Goal: Information Seeking & Learning: Compare options

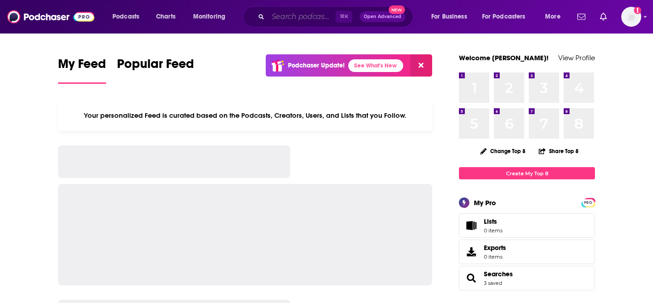
click at [279, 18] on input "Search podcasts, credits, & more..." at bounding box center [302, 17] width 68 height 15
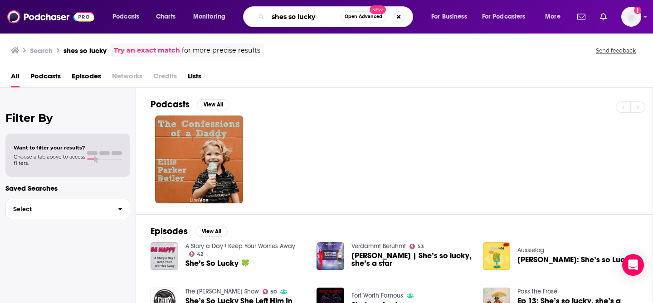
click at [283, 18] on input "shes so lucky" at bounding box center [304, 17] width 73 height 15
type input "she's so lucky"
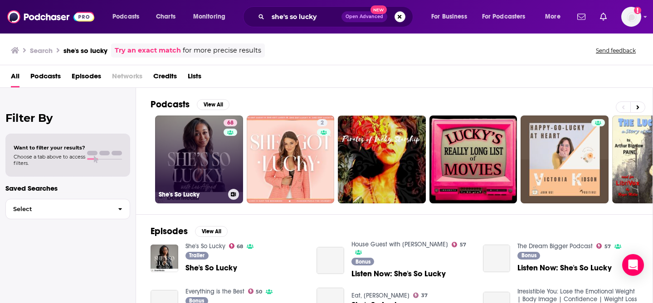
click at [195, 159] on link "68 She's So Lucky" at bounding box center [199, 160] width 88 height 88
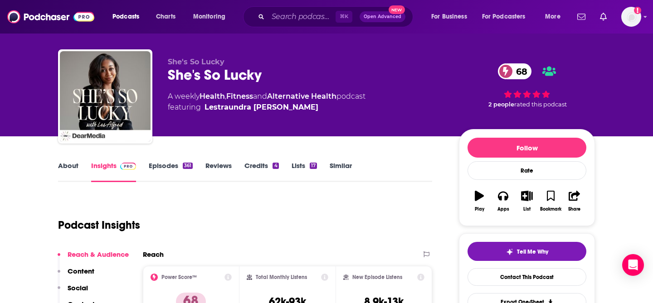
scroll to position [12, 0]
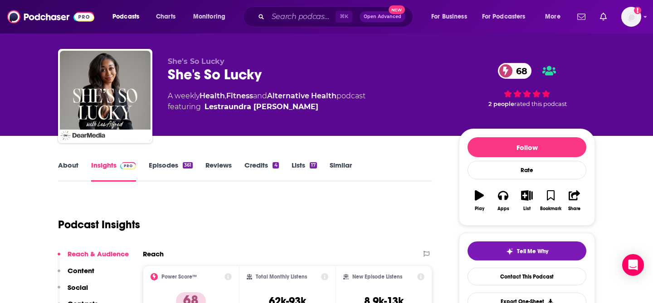
click at [338, 163] on link "Similar" at bounding box center [341, 171] width 22 height 21
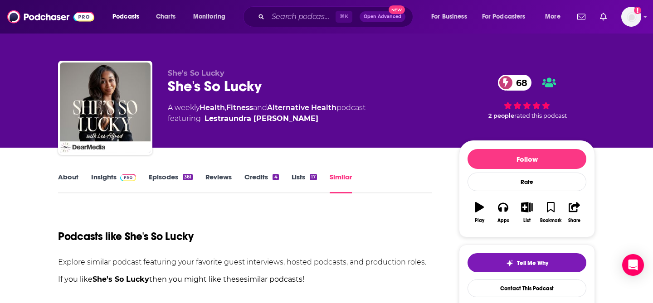
click at [341, 177] on link "Similar" at bounding box center [341, 183] width 22 height 21
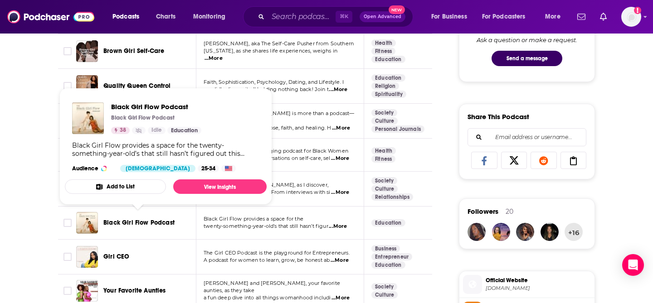
scroll to position [511, 0]
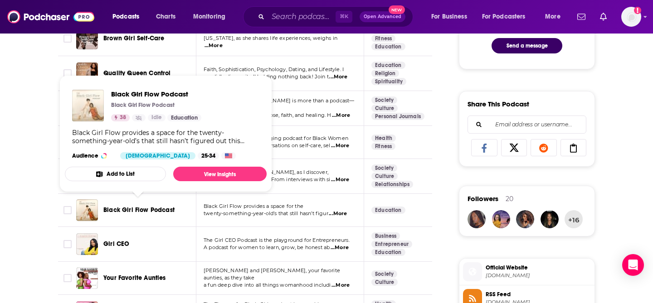
click at [90, 107] on img "Black Girl Flow Podcast" at bounding box center [88, 106] width 32 height 32
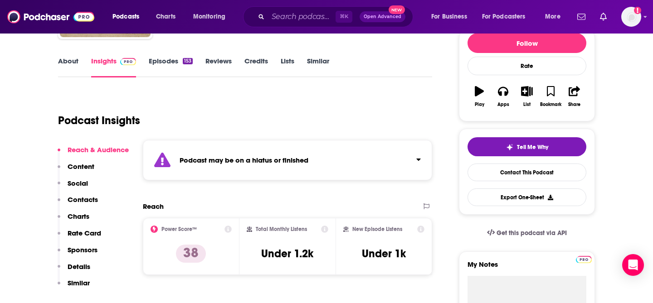
scroll to position [116, 0]
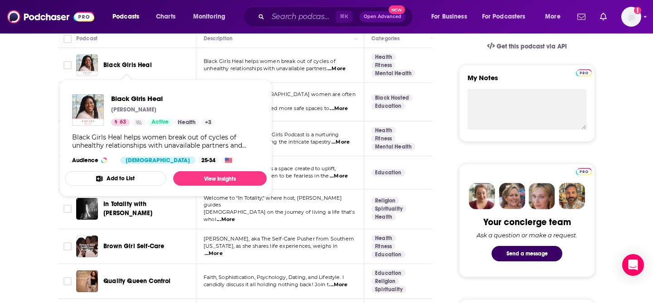
scroll to position [302, 0]
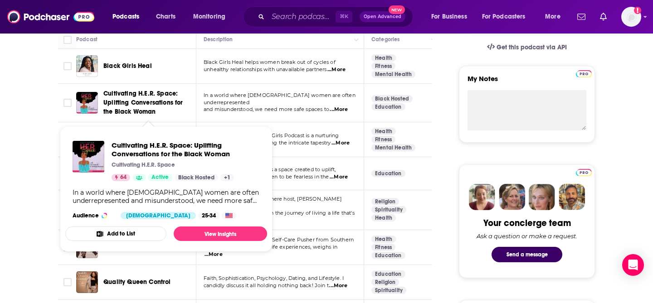
click at [159, 100] on span "Cultivating H.E.R. Space: Uplifting Conversations for the Black Woman" at bounding box center [143, 103] width 80 height 26
